Goal: Register for event/course

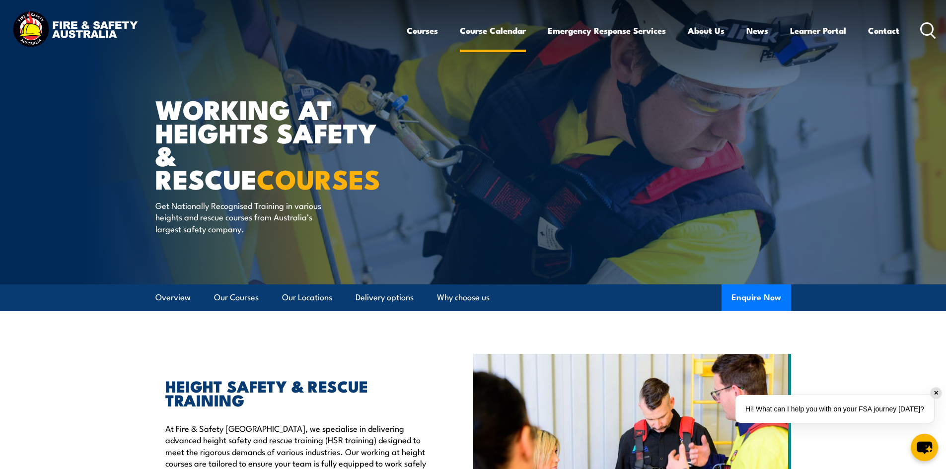
click at [498, 34] on link "Course Calendar" at bounding box center [493, 30] width 66 height 26
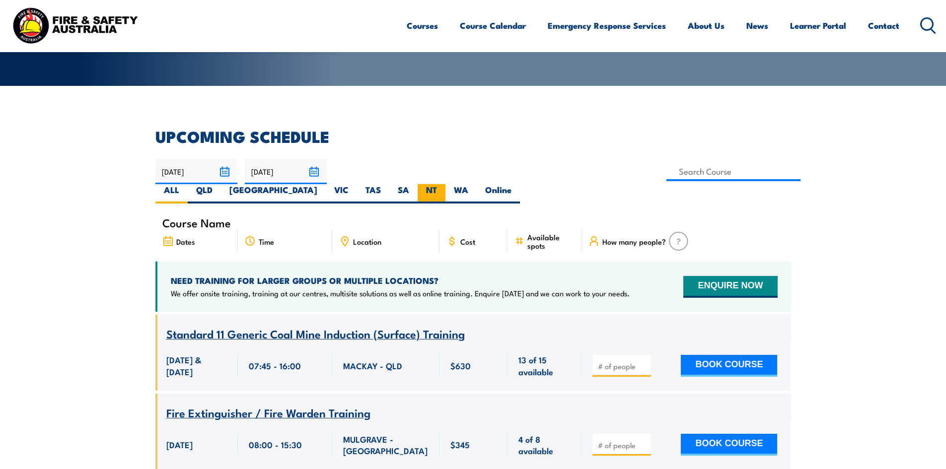
click at [445, 184] on label "NT" at bounding box center [431, 193] width 28 height 19
click at [443, 184] on input "NT" at bounding box center [440, 187] width 6 height 6
radio input "true"
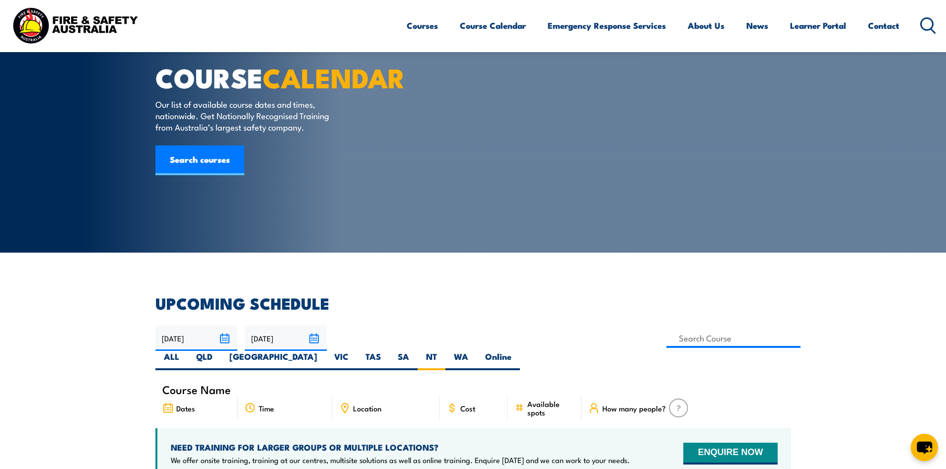
scroll to position [50, 0]
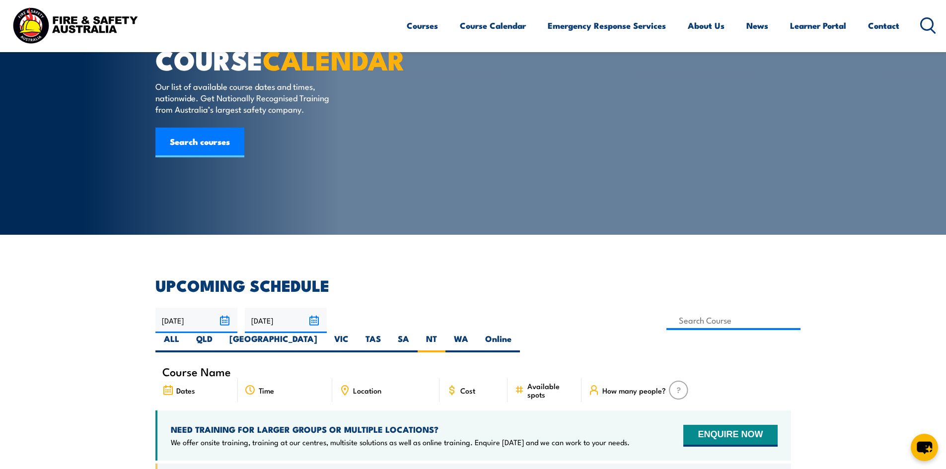
click at [207, 367] on span "Course Name" at bounding box center [196, 371] width 68 height 8
drag, startPoint x: 257, startPoint y: 344, endPoint x: 274, endPoint y: 344, distance: 17.4
click at [666, 323] on input at bounding box center [733, 320] width 135 height 19
type input "Certificate IV in Emergency Response Coordination RII41319"
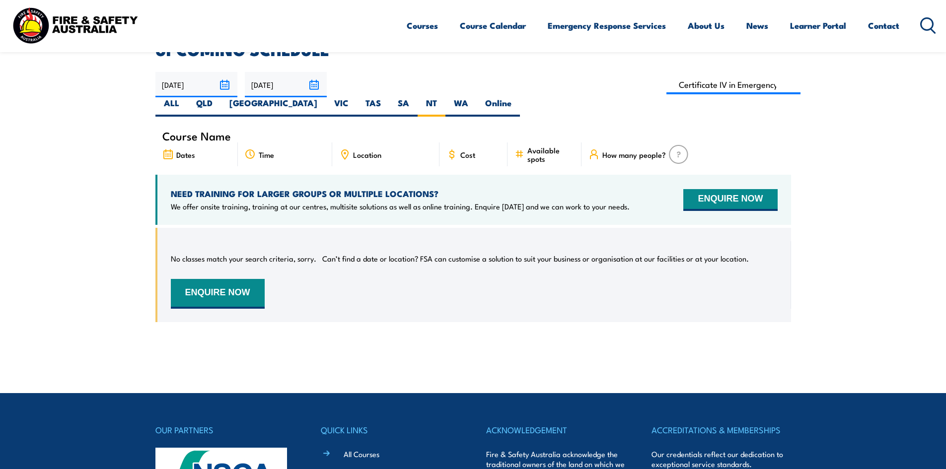
scroll to position [228, 0]
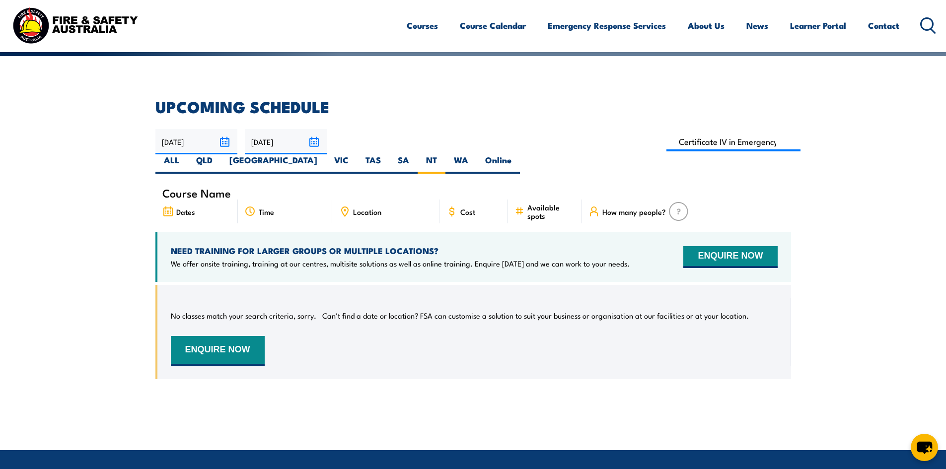
click at [410, 153] on div "26/09/2025 25/11/2025" at bounding box center [472, 151] width 635 height 45
click at [666, 139] on input at bounding box center [733, 141] width 135 height 19
type input "Undertake Road Crash Rescue Training (RII30719)"
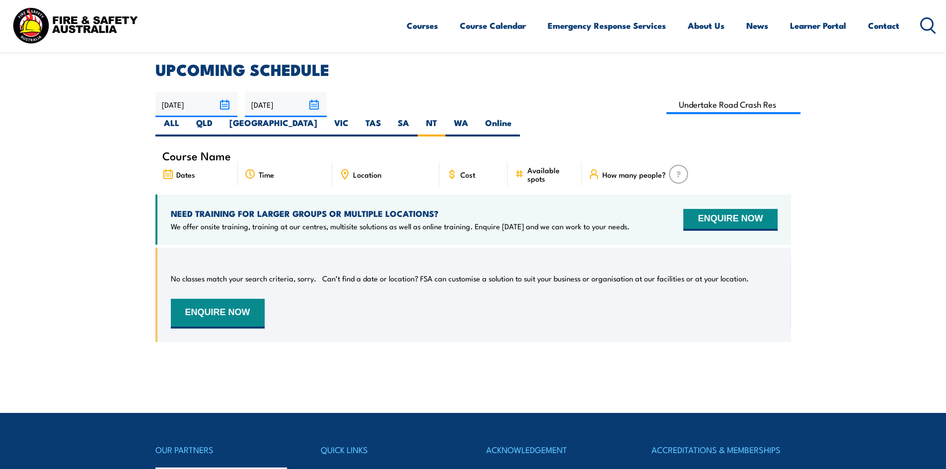
scroll to position [179, 0]
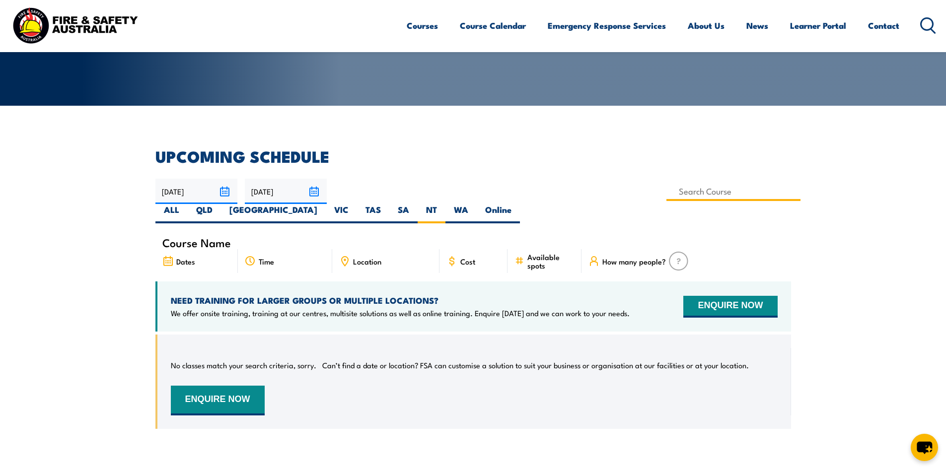
click at [666, 192] on input at bounding box center [733, 191] width 135 height 19
type input "Undertake Road Crash Rescue Training (RII30719)"
click at [866, 187] on section "UPCOMING SCHEDULE [DATE] [DATE]" at bounding box center [473, 296] width 946 height 295
